Goal: Task Accomplishment & Management: Manage account settings

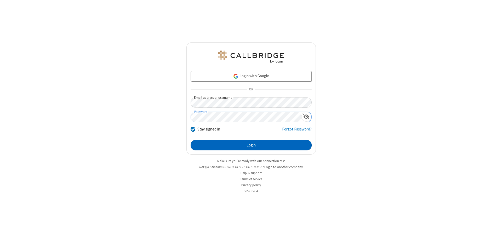
click at [251, 145] on button "Login" at bounding box center [251, 145] width 121 height 10
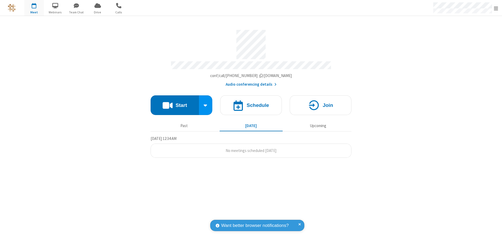
click at [496, 8] on span "Open menu" at bounding box center [496, 8] width 4 height 5
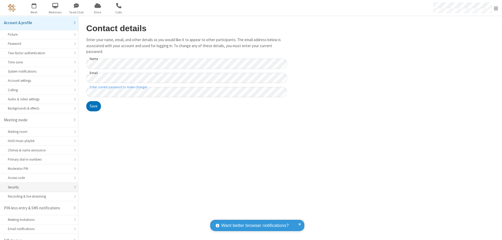
click at [37, 184] on div "Security" at bounding box center [39, 186] width 62 height 5
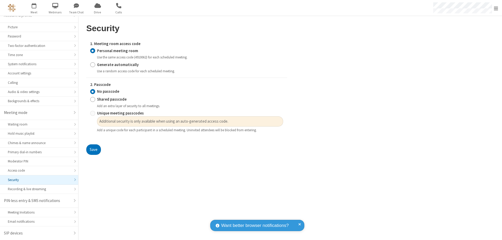
click at [93, 64] on input "Generate automatically" at bounding box center [92, 64] width 5 height 5
radio input "true"
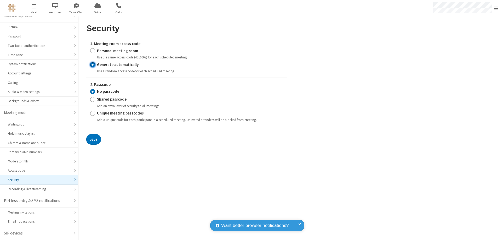
click at [93, 99] on input "Shared passcode" at bounding box center [92, 98] width 5 height 5
radio input "true"
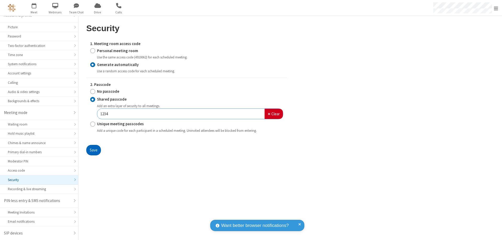
type input "1234"
click at [93, 150] on button "Save" at bounding box center [93, 150] width 15 height 10
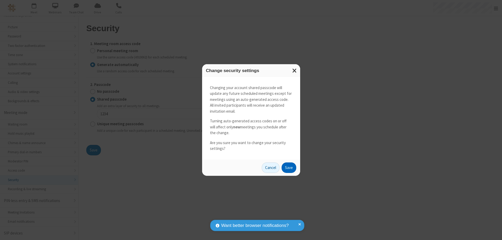
click at [289, 167] on button "Save" at bounding box center [289, 167] width 15 height 10
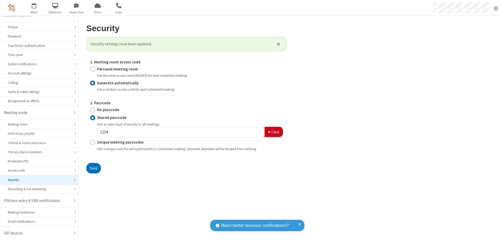
click at [496, 8] on span "Open menu" at bounding box center [496, 8] width 4 height 5
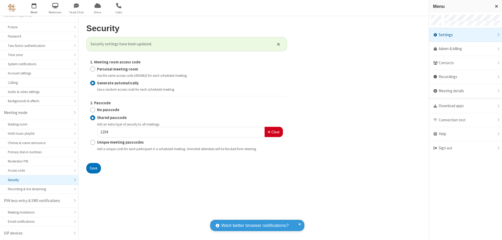
click at [34, 8] on span "button" at bounding box center [34, 5] width 20 height 9
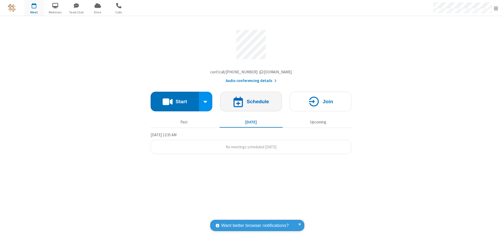
click at [251, 103] on h4 "Schedule" at bounding box center [258, 101] width 22 height 5
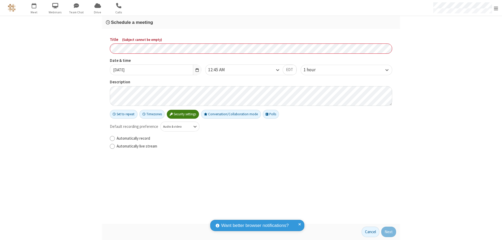
click at [251, 22] on h3 "Schedule a meeting" at bounding box center [251, 22] width 290 height 5
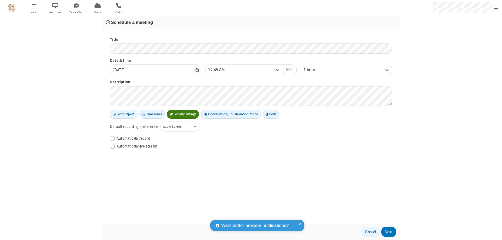
click at [389, 231] on button "Next" at bounding box center [388, 231] width 15 height 10
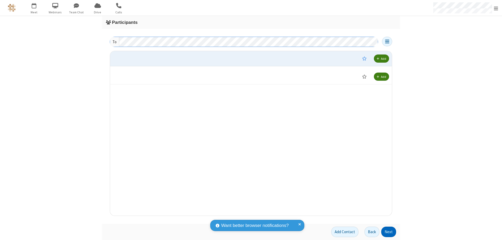
click at [389, 231] on button "Next" at bounding box center [388, 231] width 15 height 10
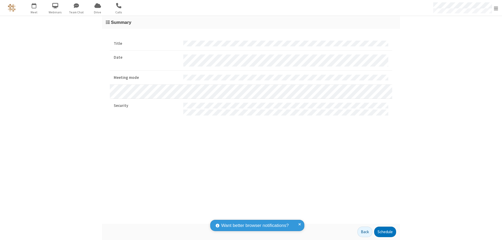
click at [385, 231] on button "Schedule" at bounding box center [385, 231] width 22 height 10
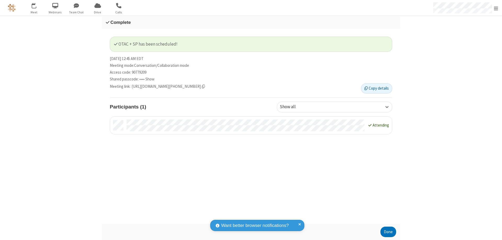
click at [496, 8] on span "Open menu" at bounding box center [496, 8] width 4 height 5
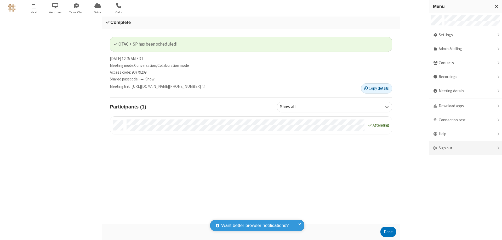
click at [465, 148] on div "Sign out" at bounding box center [465, 148] width 73 height 14
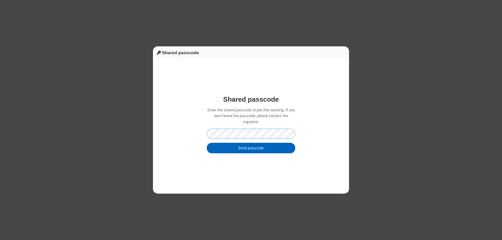
click at [251, 147] on button "Enter passcode" at bounding box center [251, 148] width 88 height 10
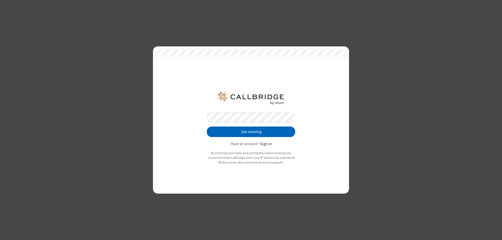
click at [251, 132] on button "Join meeting" at bounding box center [251, 131] width 88 height 10
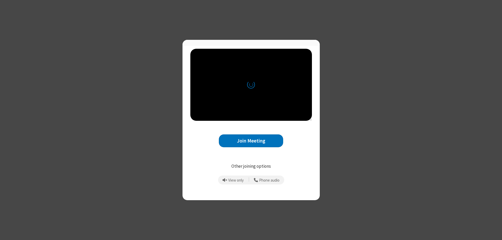
click at [251, 143] on button "Join Meeting" at bounding box center [251, 140] width 64 height 13
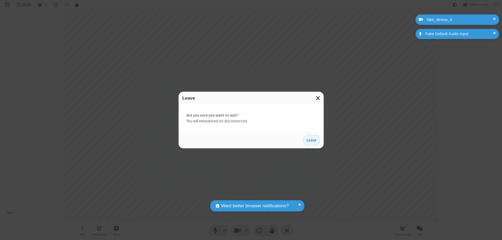
click at [311, 140] on button "Leave" at bounding box center [311, 140] width 17 height 10
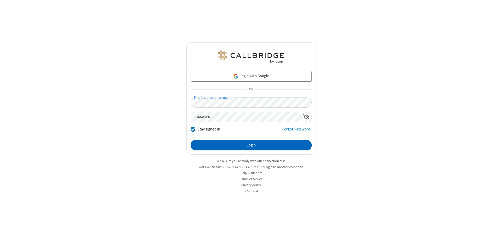
click at [251, 145] on button "Login" at bounding box center [251, 145] width 121 height 10
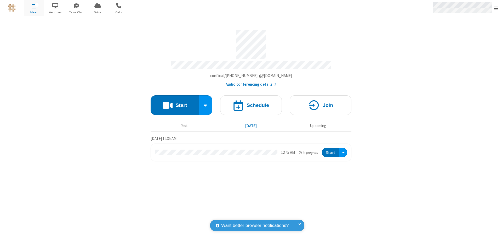
click at [496, 8] on span "Open menu" at bounding box center [496, 8] width 4 height 5
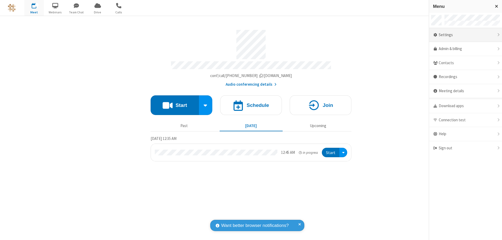
click at [465, 35] on div "Settings" at bounding box center [465, 35] width 73 height 14
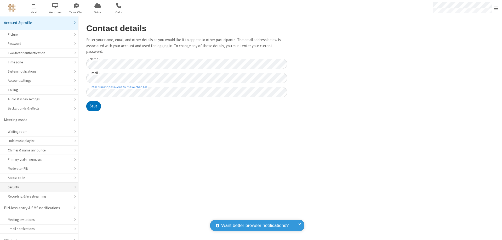
click at [37, 184] on div "Security" at bounding box center [39, 186] width 62 height 5
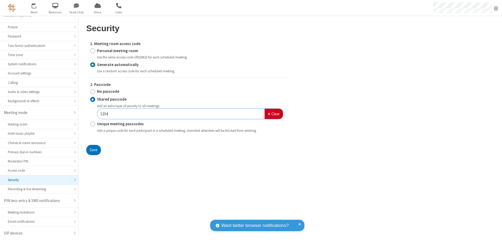
click at [93, 50] on input "Personal meeting room" at bounding box center [92, 50] width 5 height 5
radio input "true"
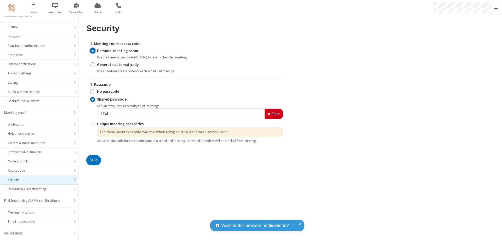
click at [93, 91] on input "No passcode" at bounding box center [92, 91] width 5 height 5
radio input "true"
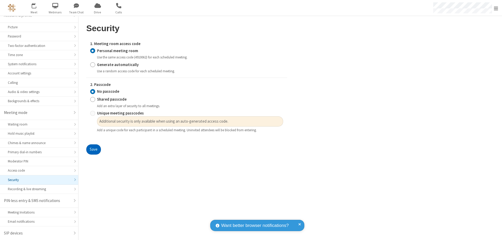
click at [93, 149] on button "Save" at bounding box center [93, 149] width 15 height 10
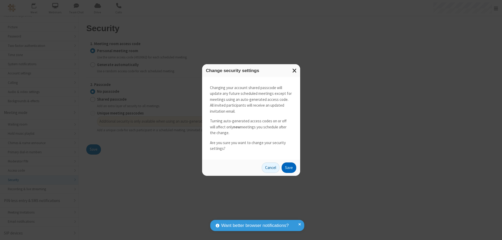
click at [289, 167] on button "Save" at bounding box center [289, 167] width 15 height 10
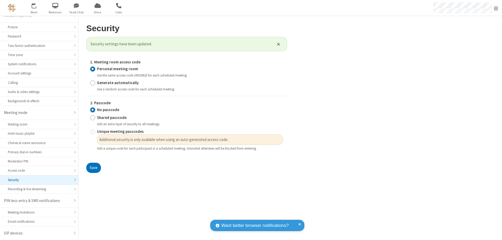
click at [496, 8] on span "Open menu" at bounding box center [496, 8] width 4 height 5
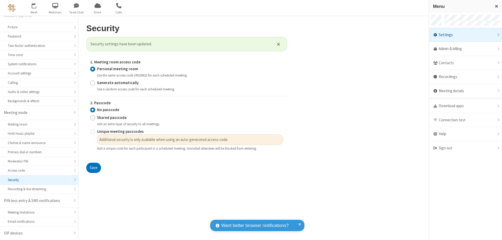
click at [465, 148] on div "Sign out" at bounding box center [465, 148] width 73 height 14
